Goal: Task Accomplishment & Management: Use online tool/utility

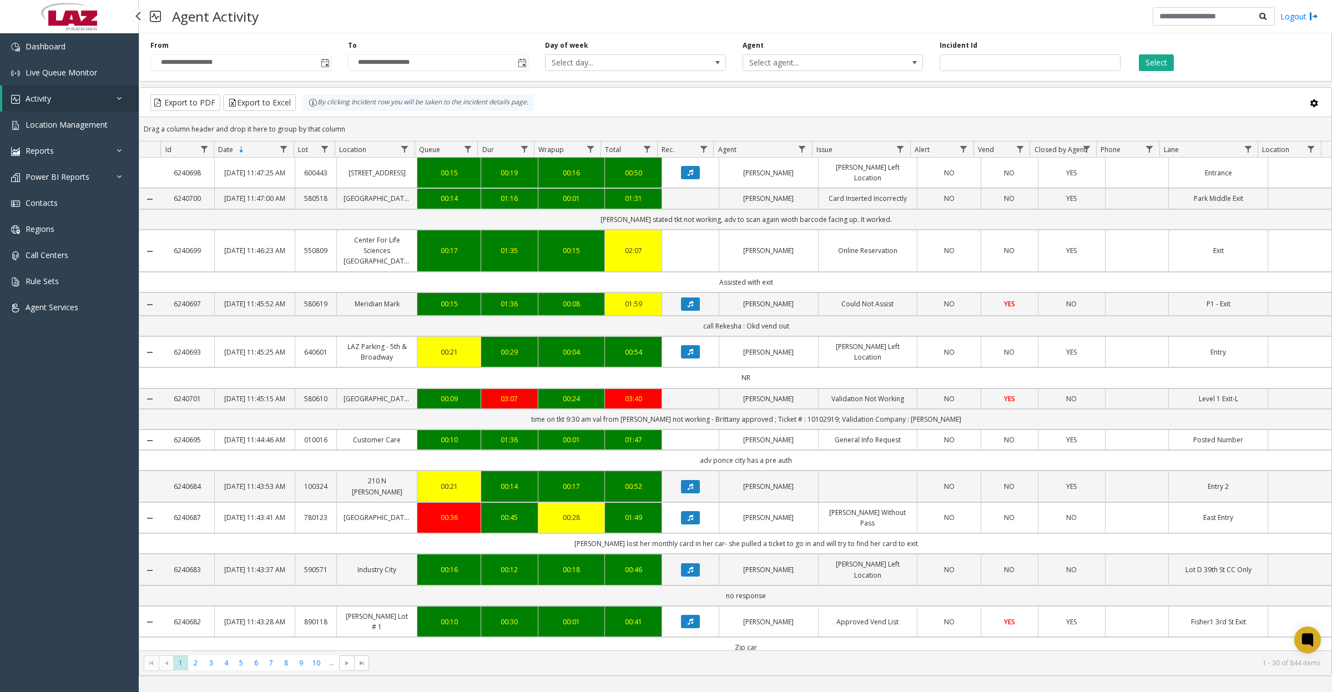
click at [85, 100] on link "Activity" at bounding box center [70, 98] width 136 height 26
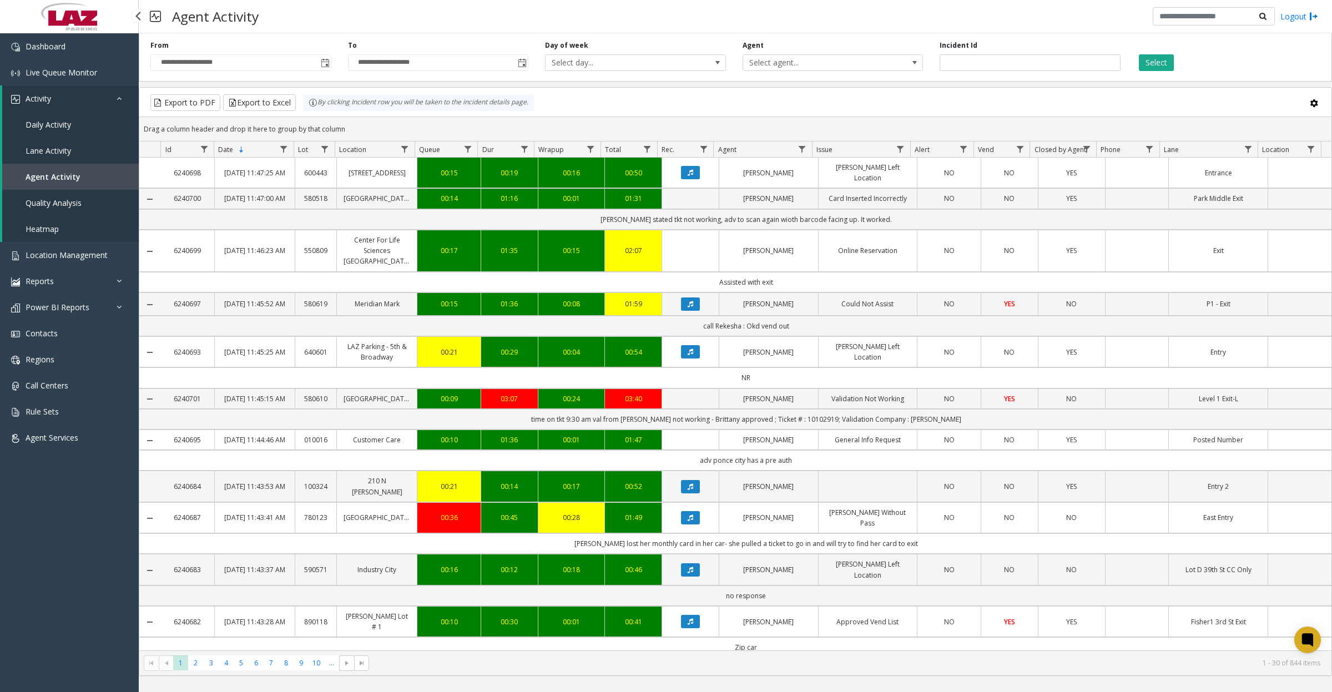
click at [47, 204] on span "Quality Analysis" at bounding box center [54, 203] width 56 height 11
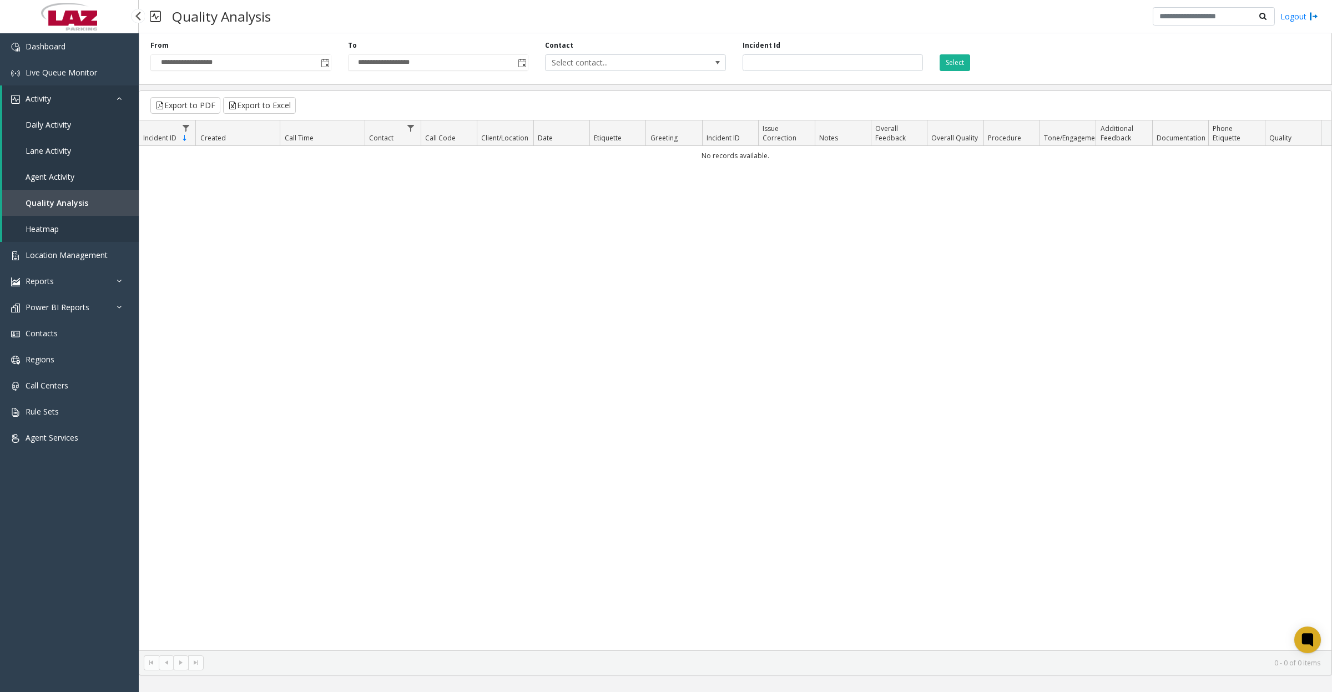
click at [64, 204] on span "Quality Analysis" at bounding box center [57, 203] width 63 height 11
click at [325, 62] on span "Toggle popup" at bounding box center [325, 63] width 9 height 9
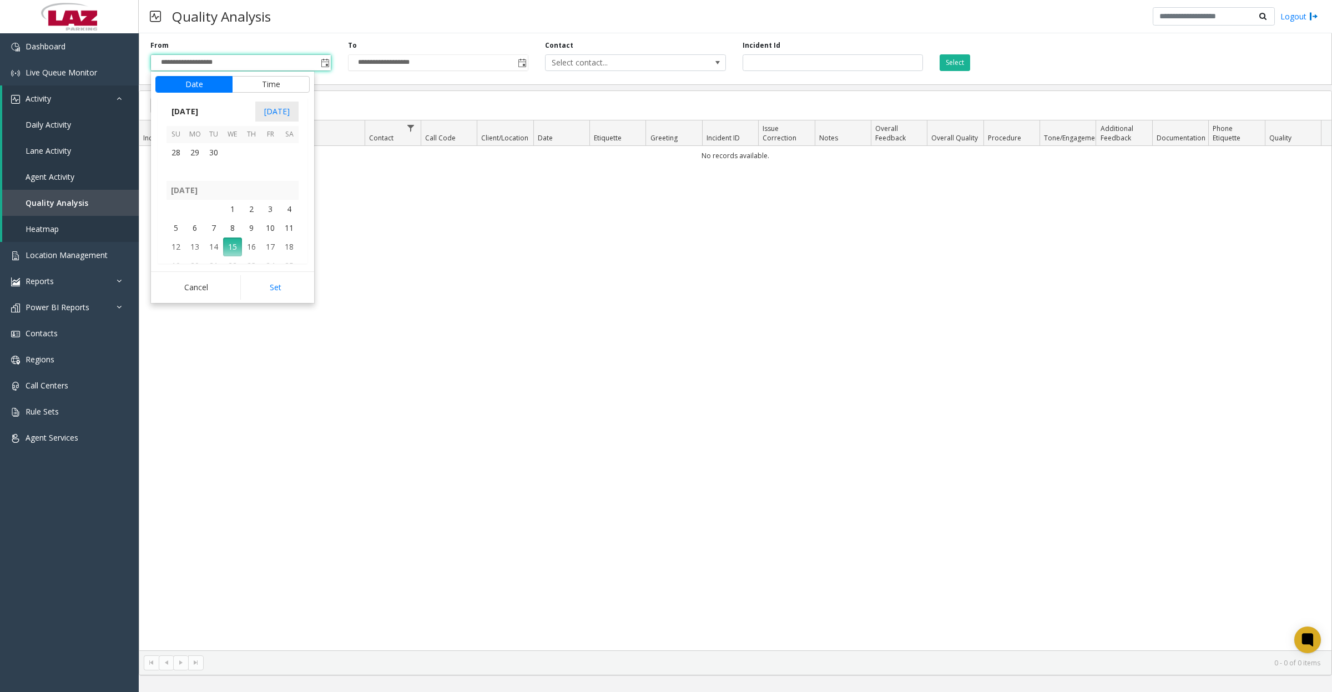
scroll to position [199110, 0]
drag, startPoint x: 196, startPoint y: 159, endPoint x: 204, endPoint y: 178, distance: 21.1
click at [196, 158] on span "1" at bounding box center [194, 159] width 19 height 19
click at [268, 282] on button "Set" at bounding box center [275, 287] width 70 height 24
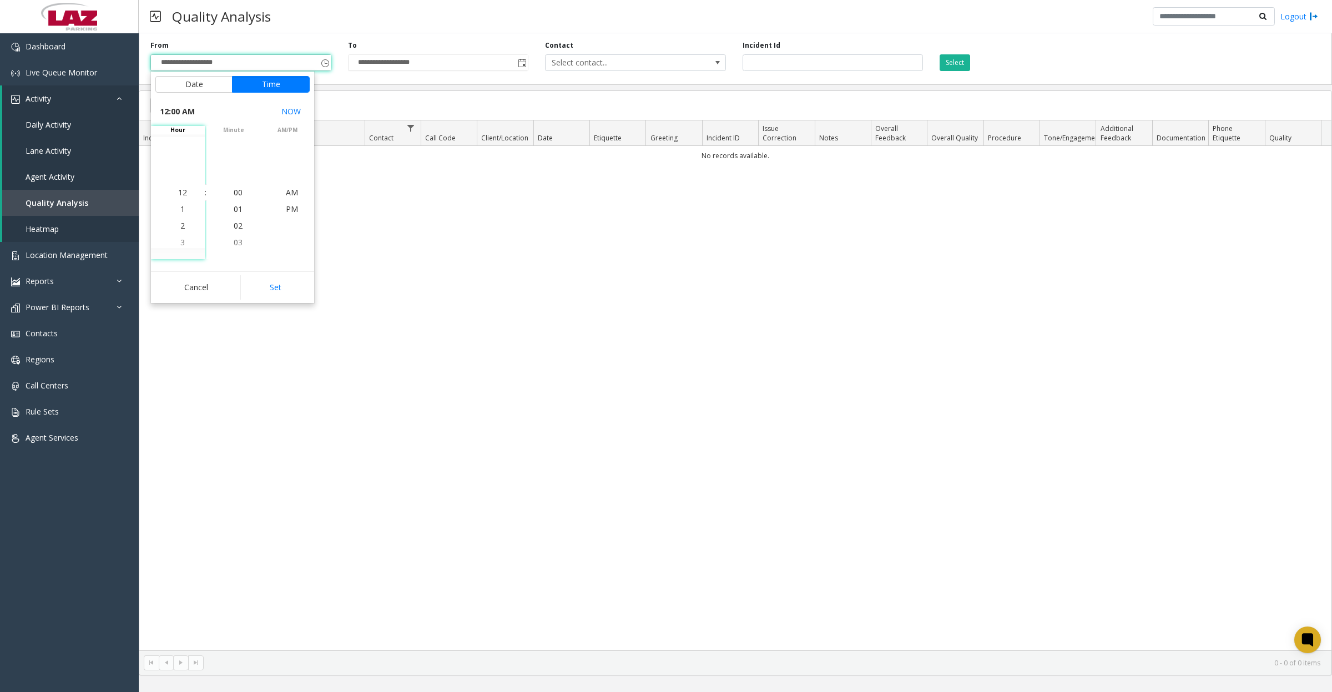
type input "**********"
click at [523, 64] on span "Toggle popup" at bounding box center [522, 63] width 9 height 9
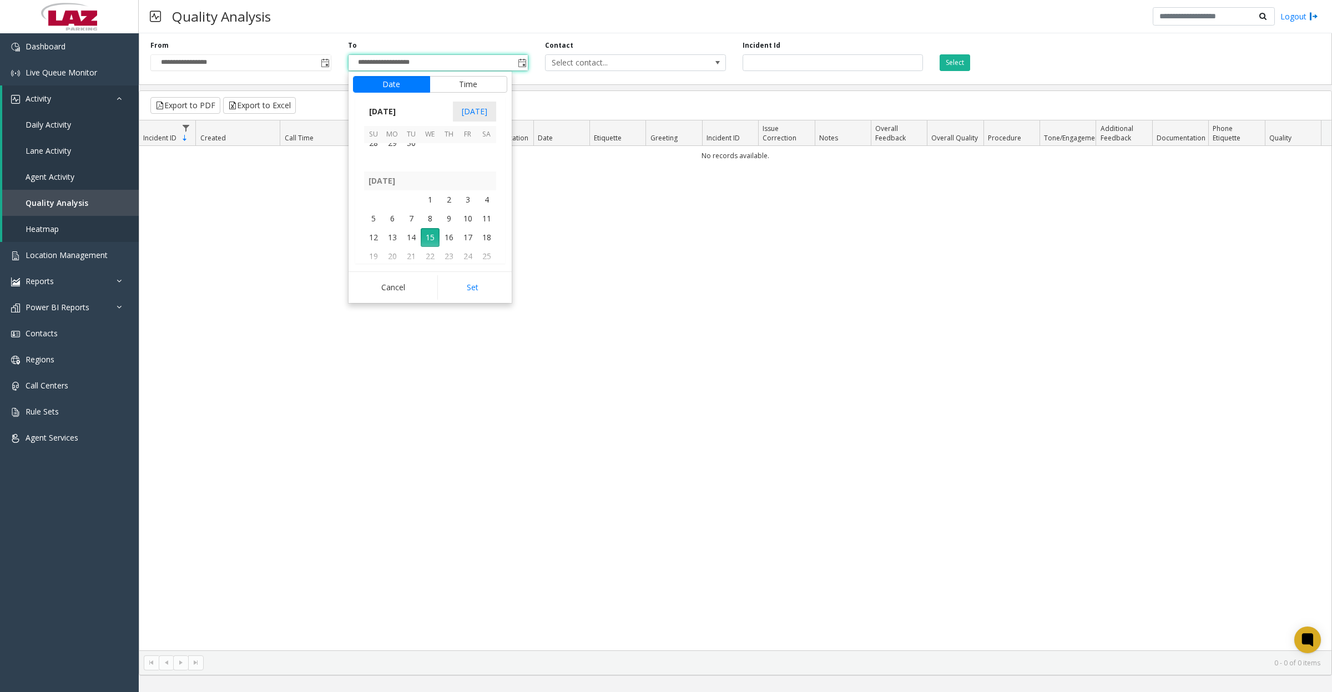
scroll to position [199110, 0]
click at [413, 165] on span "30" at bounding box center [411, 165] width 19 height 19
click at [462, 284] on button "Set" at bounding box center [472, 287] width 70 height 24
type input "**********"
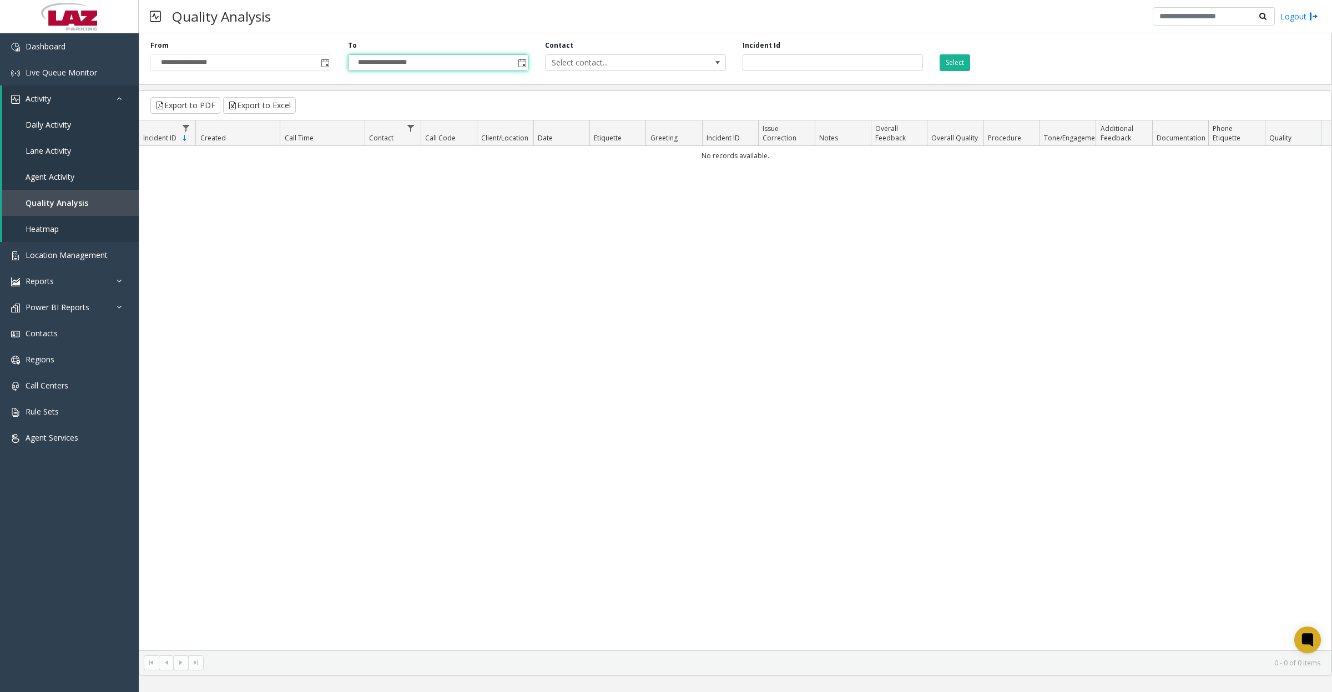
click at [559, 65] on span "Select contact..." at bounding box center [617, 63] width 144 height 16
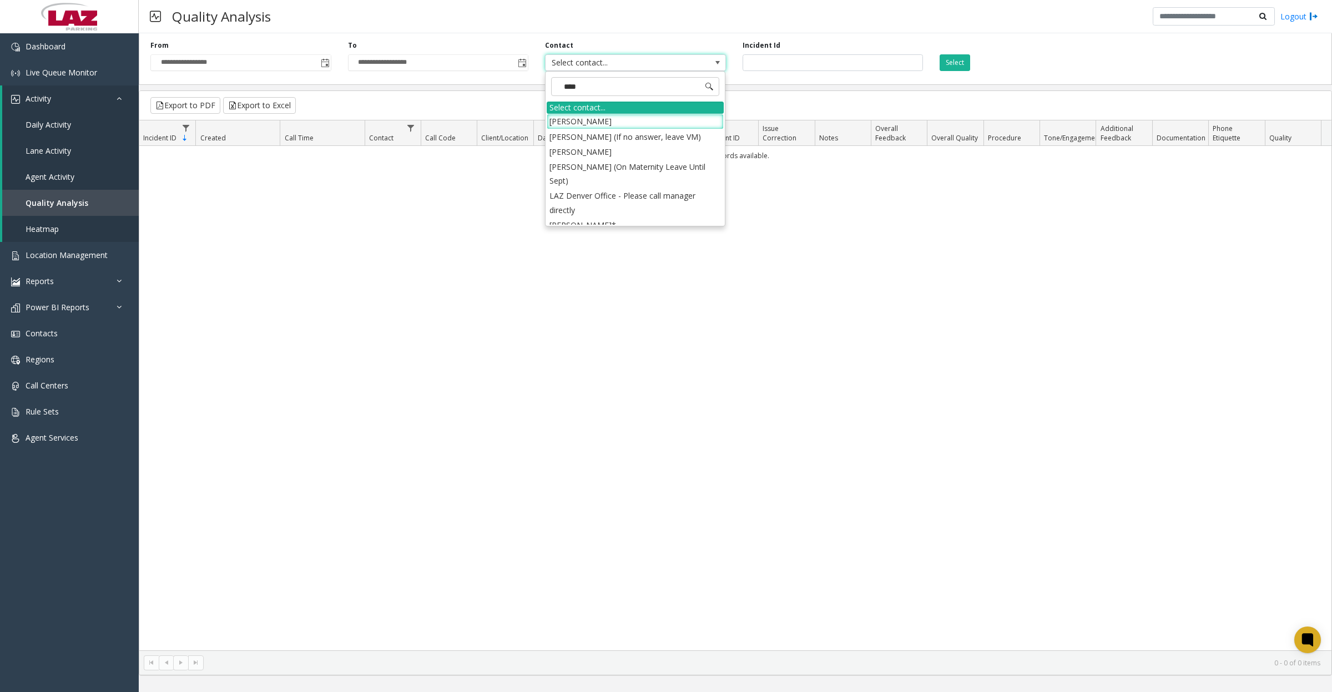
type input "*****"
click at [599, 118] on li "[PERSON_NAME]" at bounding box center [635, 121] width 177 height 15
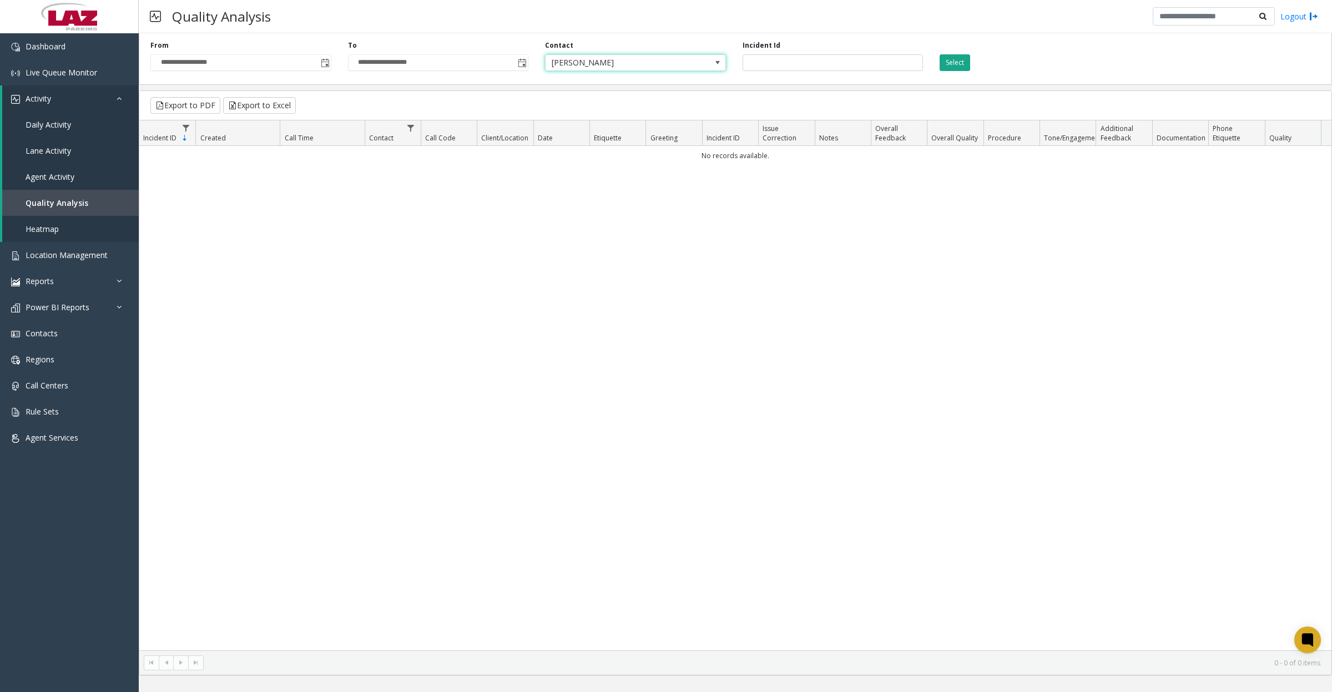
click at [947, 58] on button "Select" at bounding box center [954, 62] width 31 height 17
click at [722, 59] on span at bounding box center [718, 63] width 16 height 16
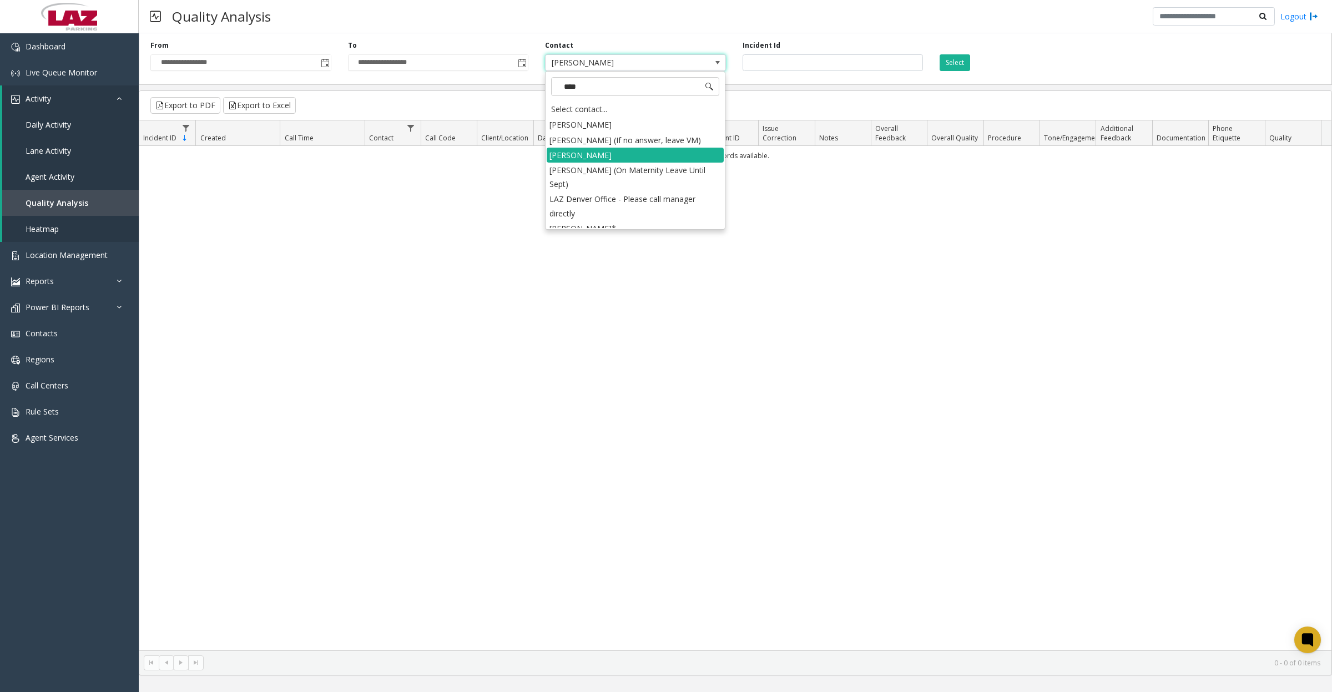
type input "*****"
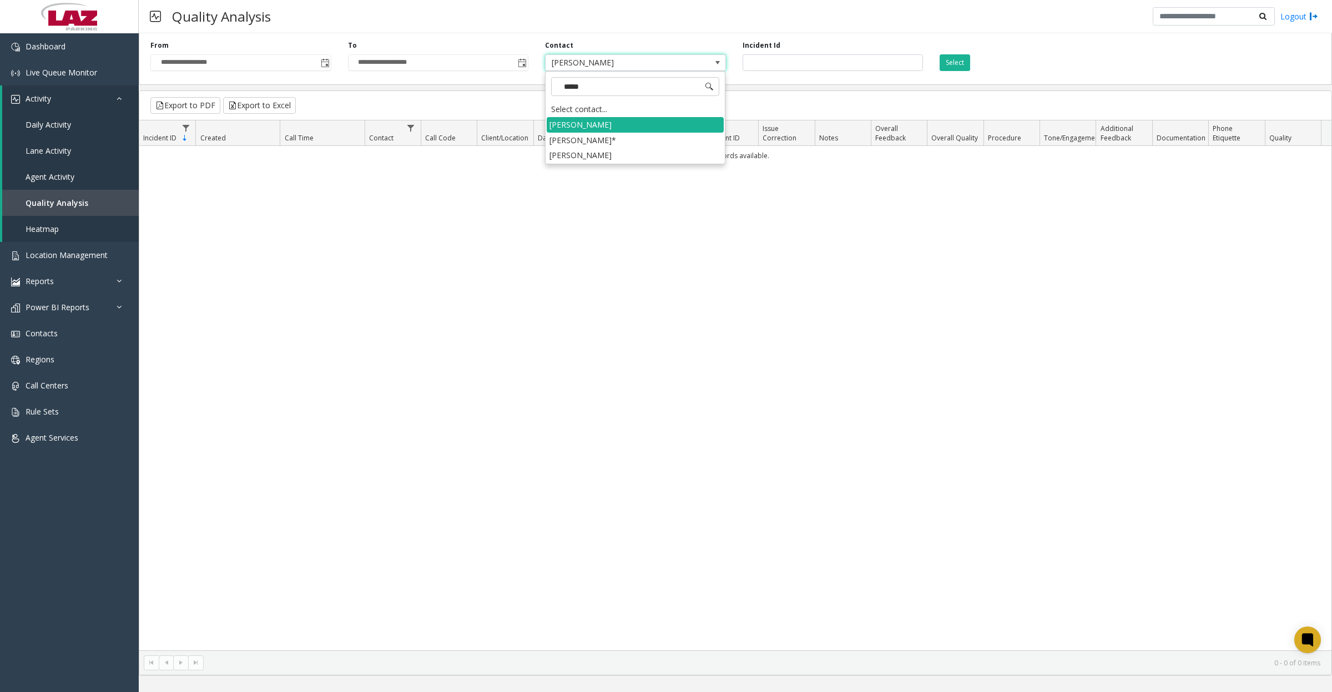
click at [634, 140] on li "[PERSON_NAME]*" at bounding box center [635, 140] width 177 height 15
click at [964, 67] on button "Select" at bounding box center [954, 62] width 31 height 17
click at [629, 70] on span "[PERSON_NAME]*" at bounding box center [617, 63] width 144 height 16
type input "*****"
click at [648, 162] on li "[PERSON_NAME]" at bounding box center [635, 155] width 177 height 15
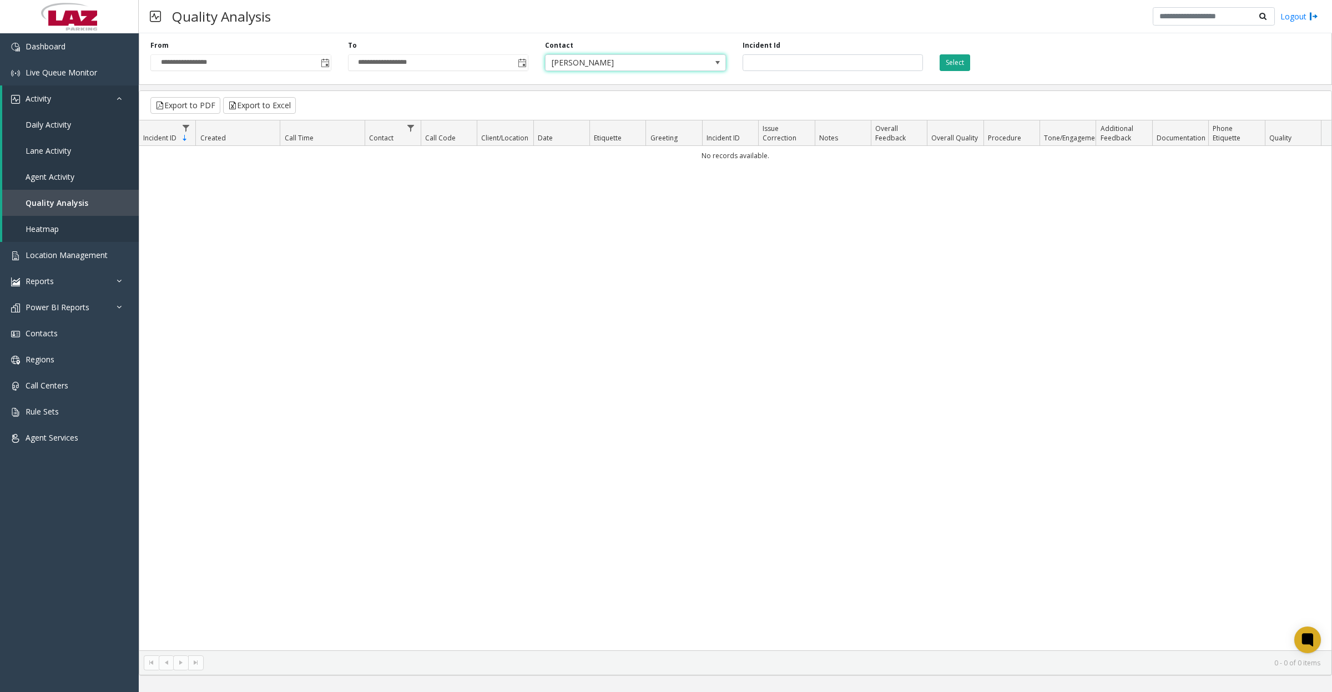
click at [949, 62] on button "Select" at bounding box center [954, 62] width 31 height 17
